Goal: Information Seeking & Learning: Learn about a topic

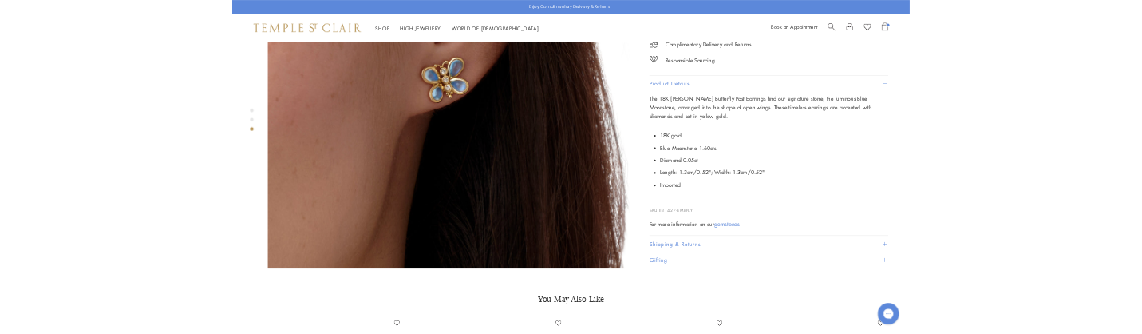
scroll to position [1436, 0]
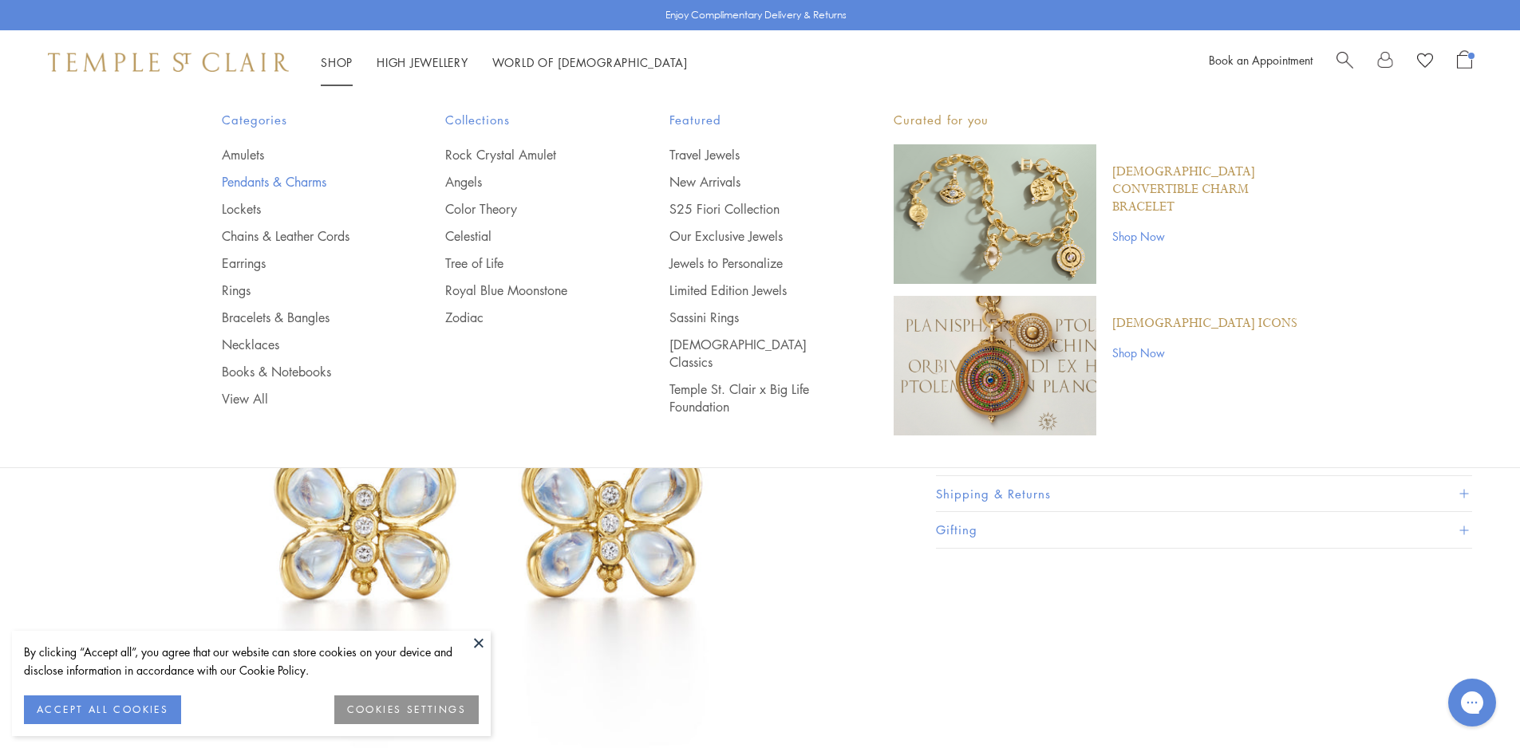
click at [251, 184] on link "Pendants & Charms" at bounding box center [302, 182] width 160 height 18
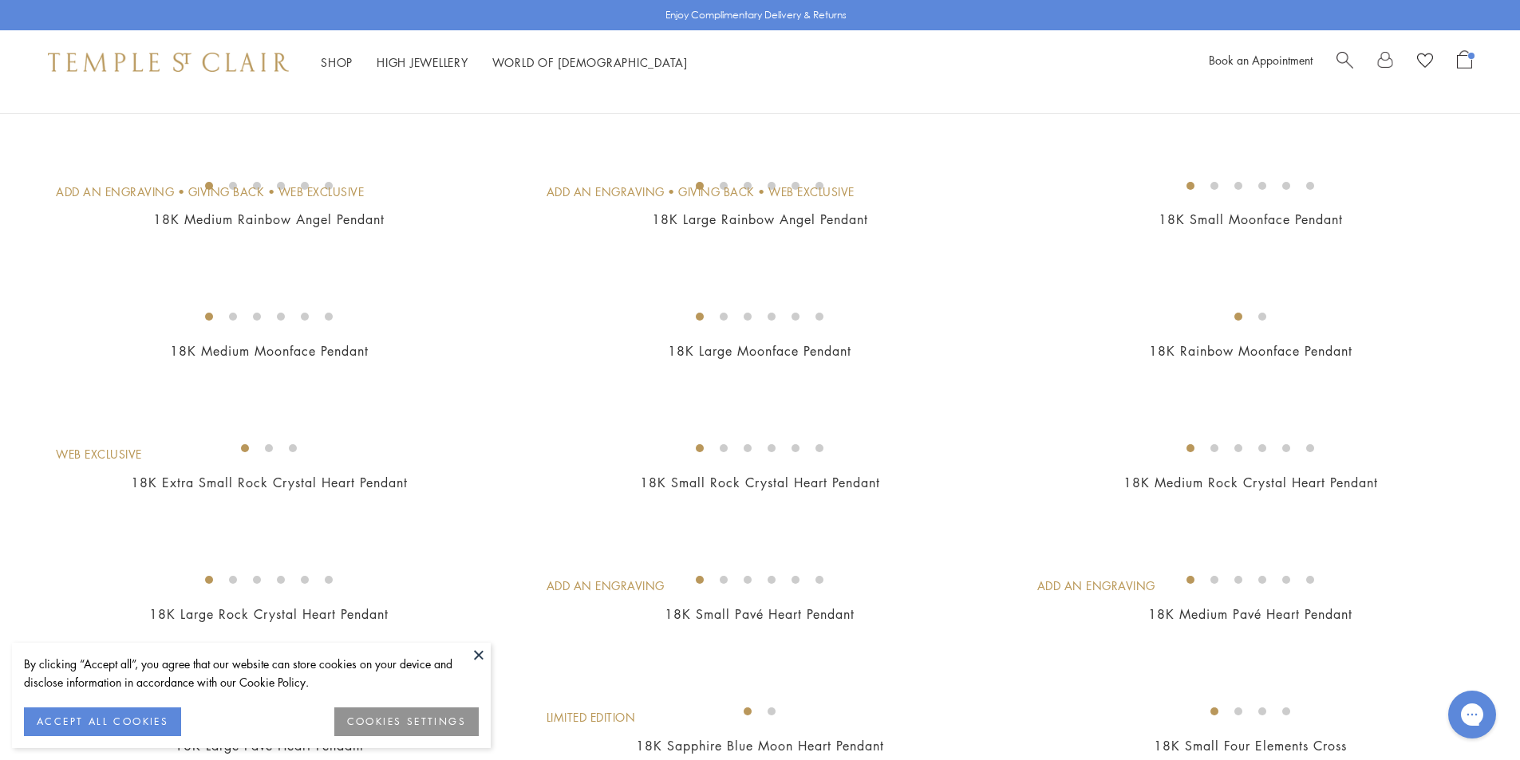
scroll to position [878, 0]
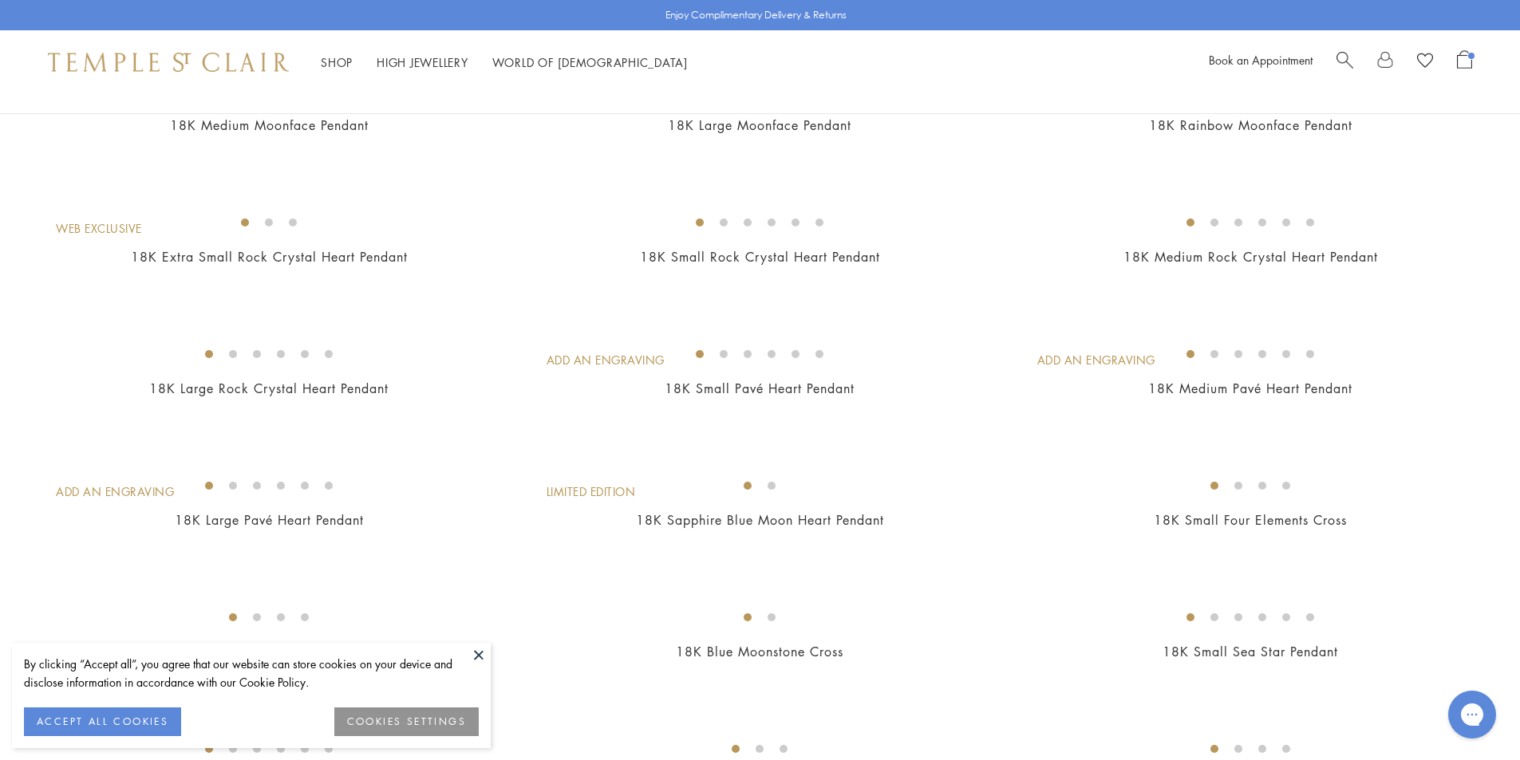
click at [0, 0] on img at bounding box center [0, 0] width 0 height 0
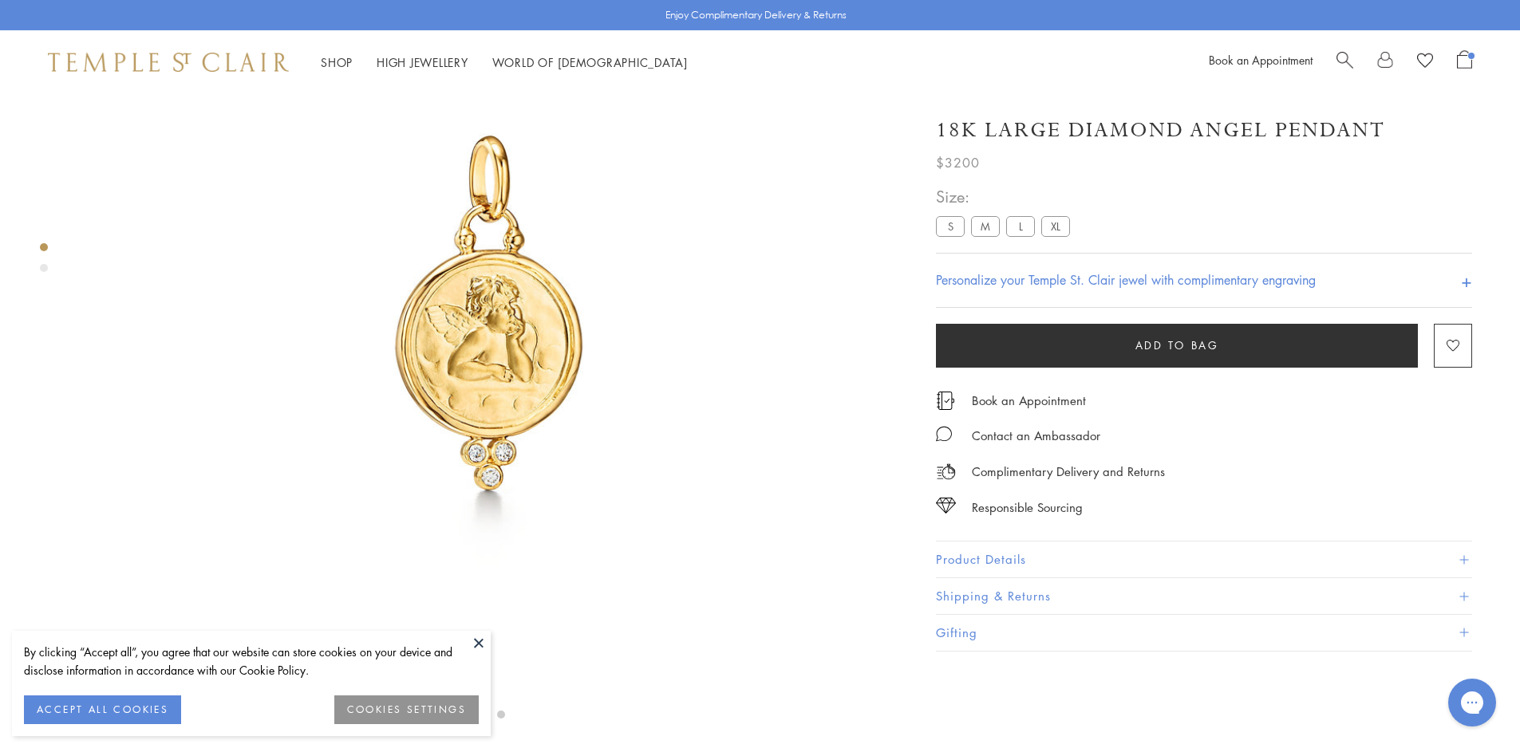
scroll to position [413, 0]
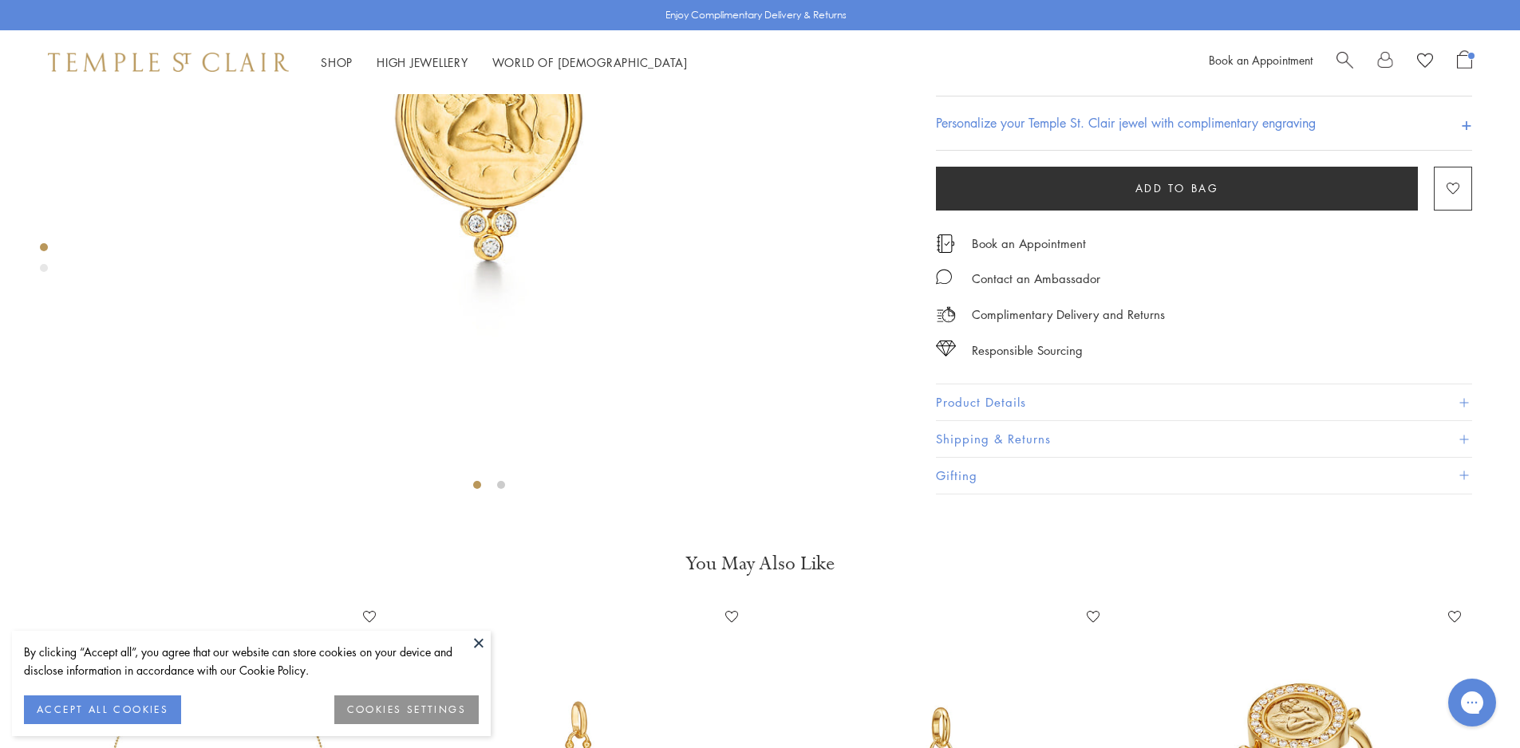
click at [1064, 421] on button "Product Details" at bounding box center [1204, 403] width 536 height 36
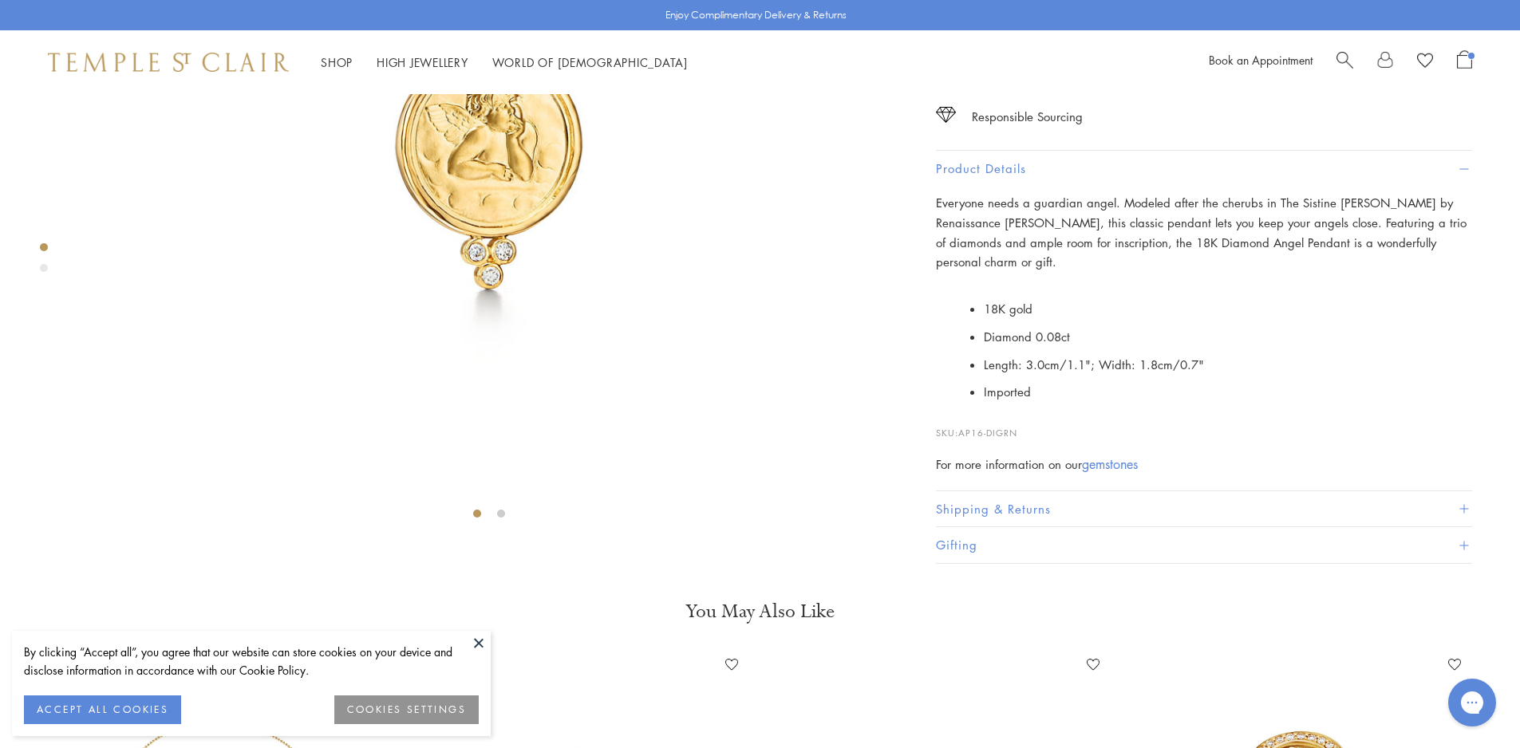
scroll to position [334, 0]
